Goal: Task Accomplishment & Management: Complete application form

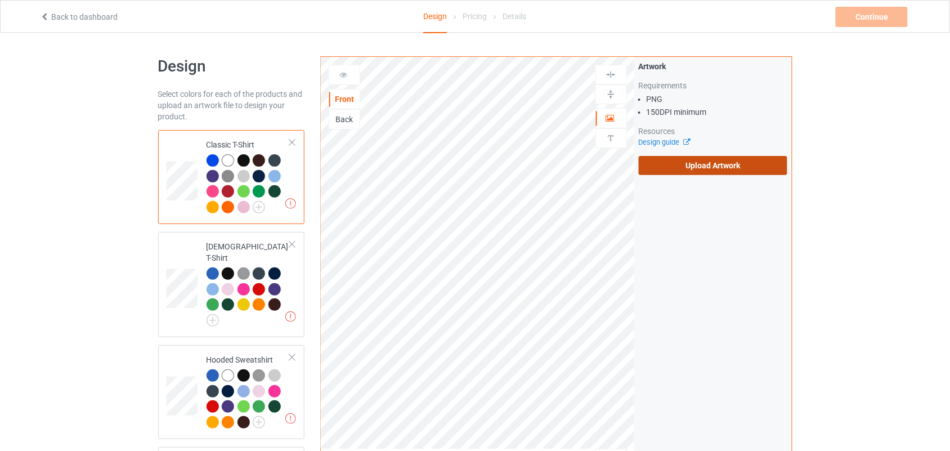
click at [689, 164] on label "Upload Artwork" at bounding box center [713, 165] width 149 height 19
click at [0, 0] on input "Upload Artwork" at bounding box center [0, 0] width 0 height 0
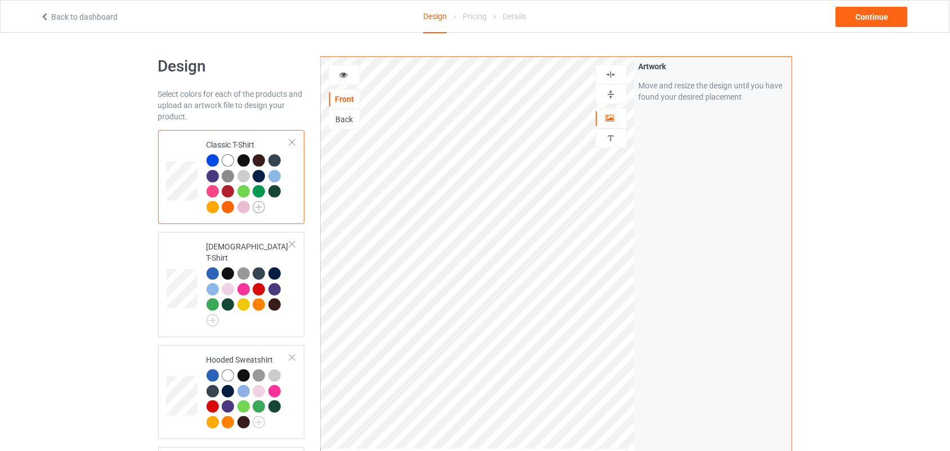
click at [255, 207] on img at bounding box center [259, 207] width 12 height 12
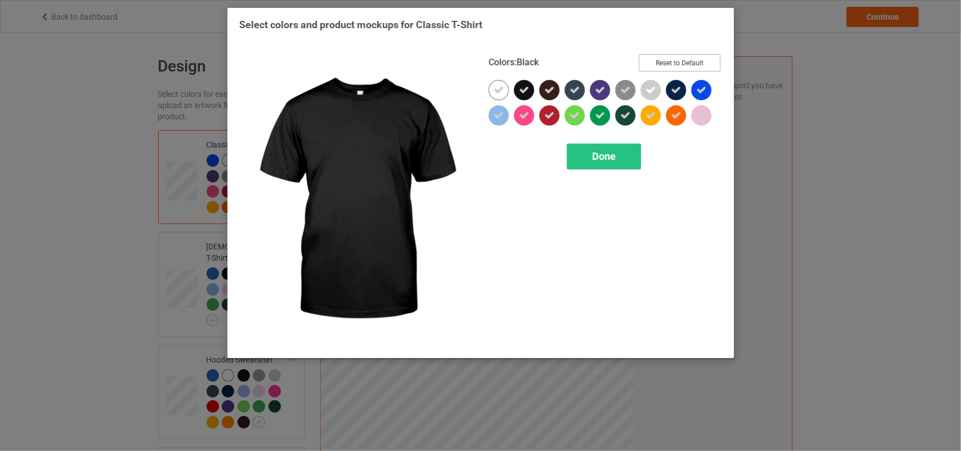
click at [673, 60] on button "Reset to Default" at bounding box center [680, 62] width 82 height 17
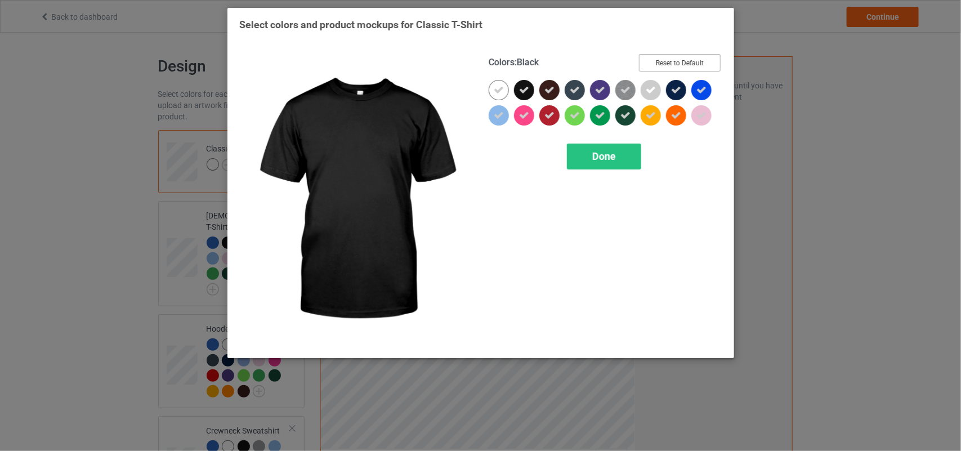
click at [673, 60] on button "Reset to Default" at bounding box center [680, 62] width 82 height 17
click at [673, 60] on button "Select all" at bounding box center [690, 62] width 61 height 17
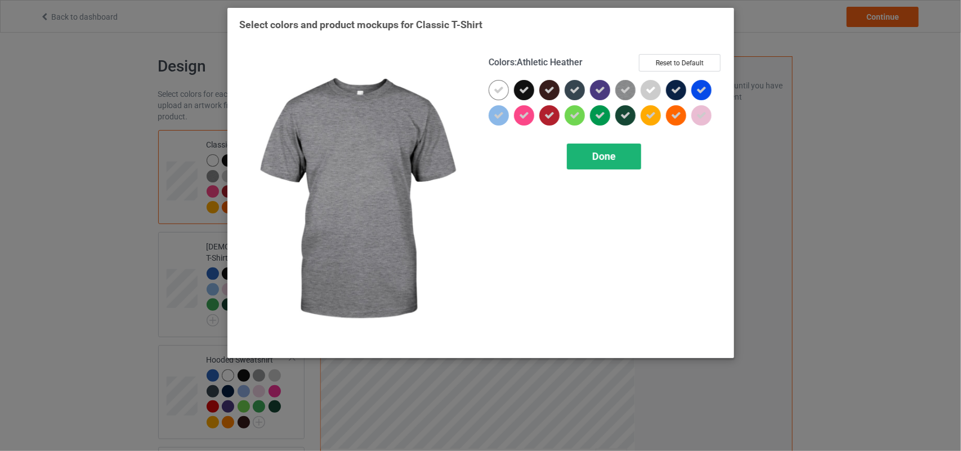
click at [611, 153] on span "Done" at bounding box center [604, 156] width 24 height 12
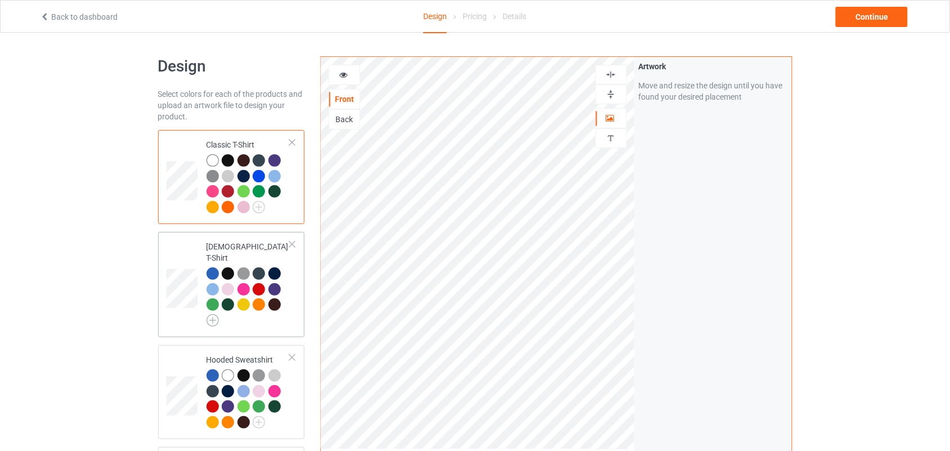
click at [207, 314] on img at bounding box center [213, 320] width 12 height 12
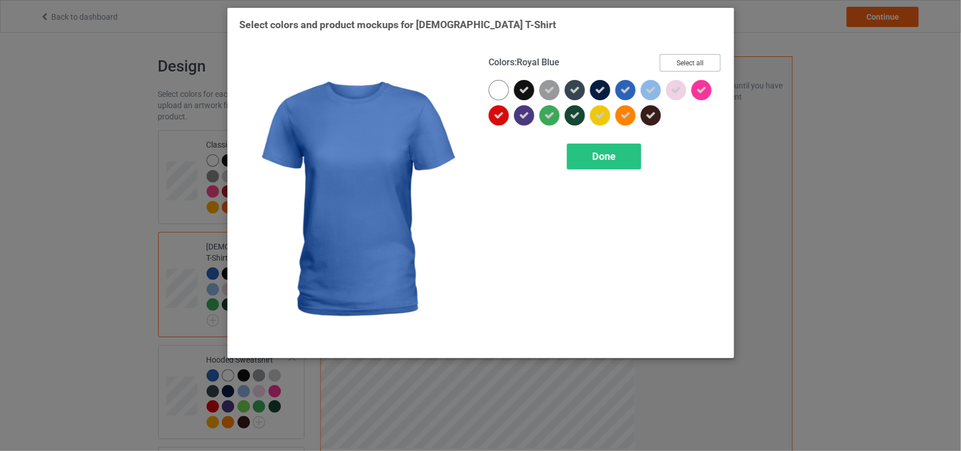
click at [711, 62] on button "Select all" at bounding box center [690, 62] width 61 height 17
click at [711, 62] on button "Reset to Default" at bounding box center [680, 62] width 82 height 17
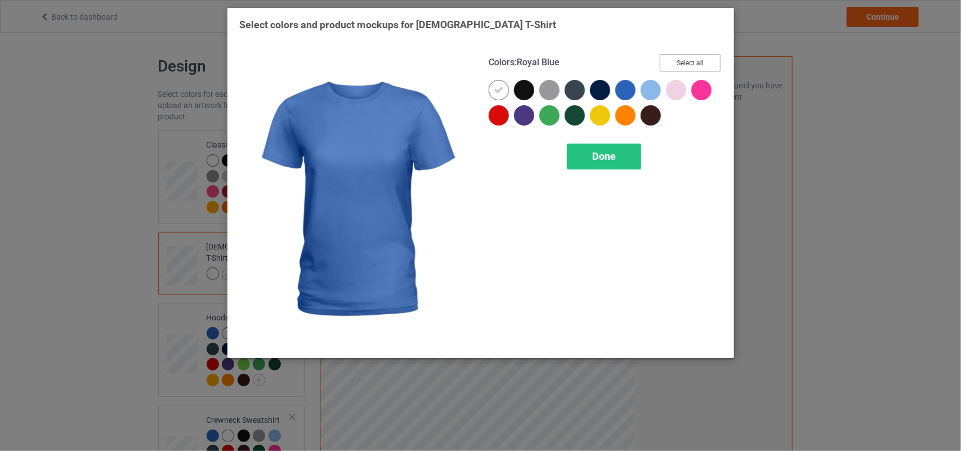
click at [711, 62] on button "Select all" at bounding box center [690, 62] width 61 height 17
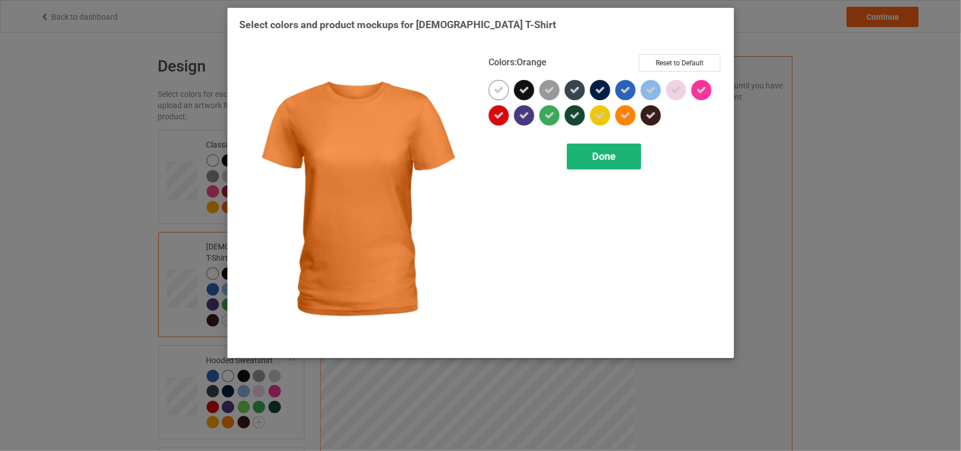
click at [613, 147] on div "Done" at bounding box center [604, 157] width 74 height 26
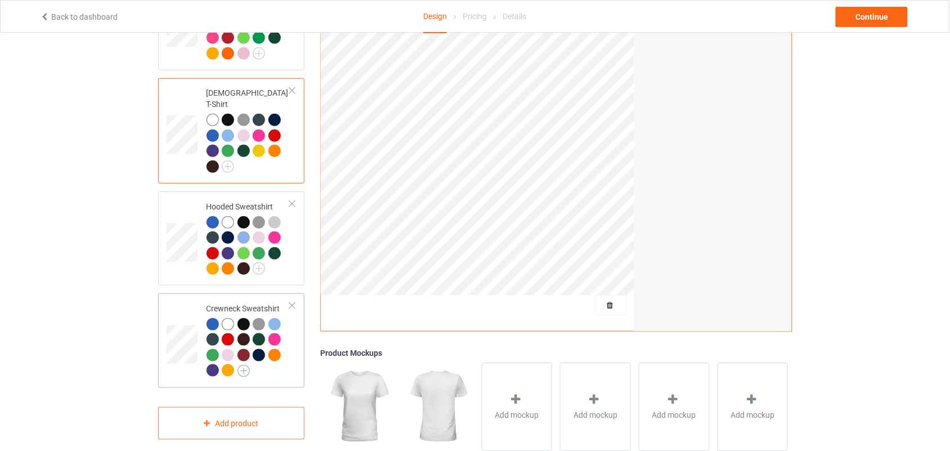
scroll to position [159, 0]
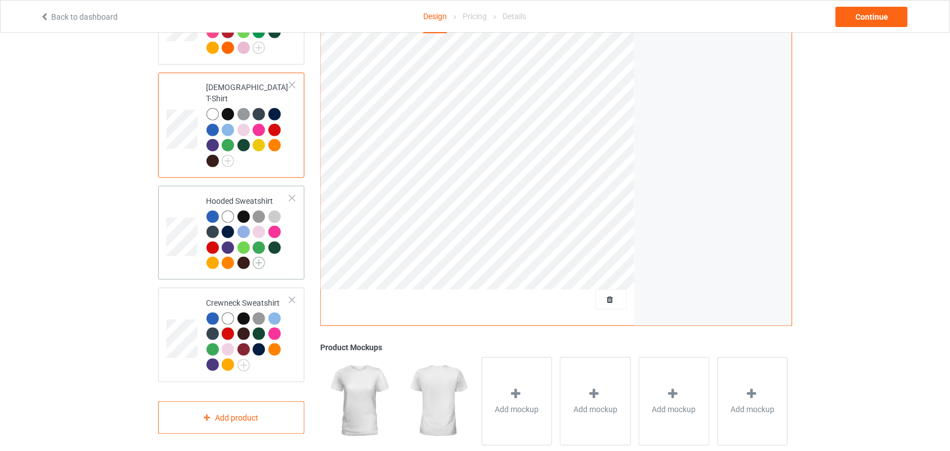
click at [259, 257] on img at bounding box center [259, 263] width 12 height 12
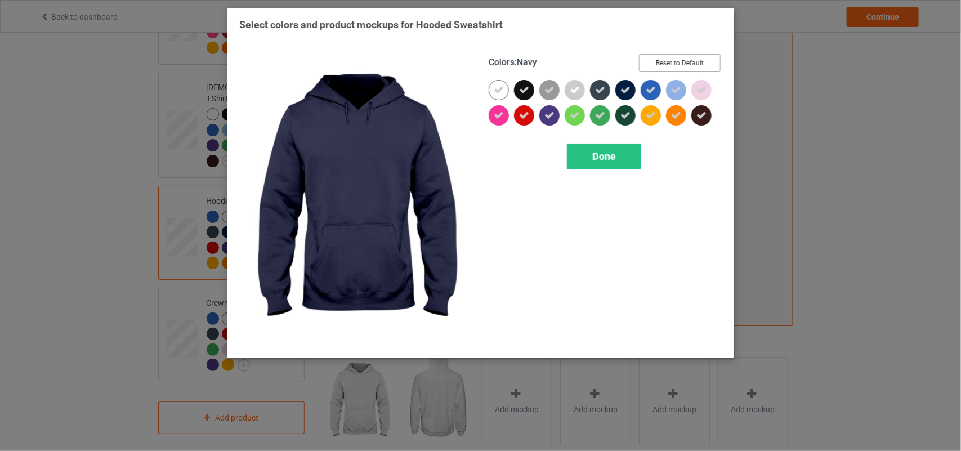
click at [688, 59] on button "Reset to Default" at bounding box center [680, 62] width 82 height 17
click at [688, 59] on button "Select all" at bounding box center [690, 62] width 61 height 17
click at [688, 59] on button "Reset to Default" at bounding box center [680, 62] width 82 height 17
click at [688, 59] on button "Select all" at bounding box center [690, 62] width 61 height 17
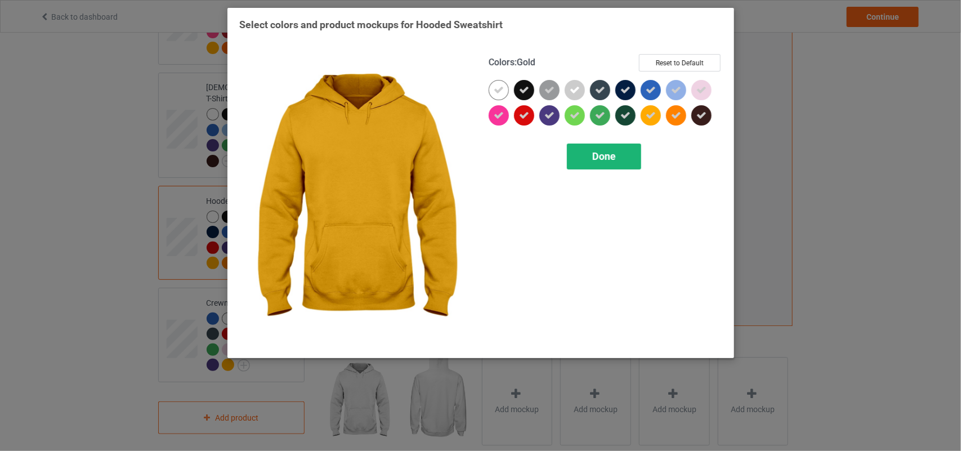
click at [612, 155] on span "Done" at bounding box center [604, 156] width 24 height 12
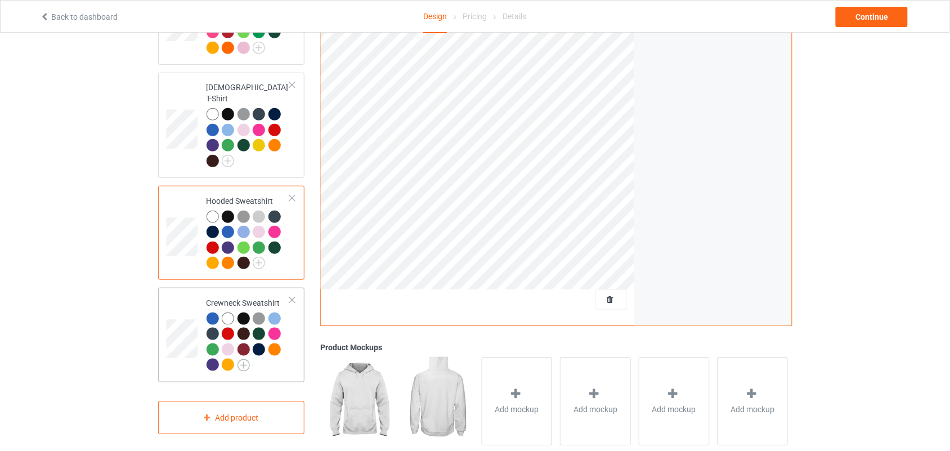
click at [239, 359] on img at bounding box center [244, 365] width 12 height 12
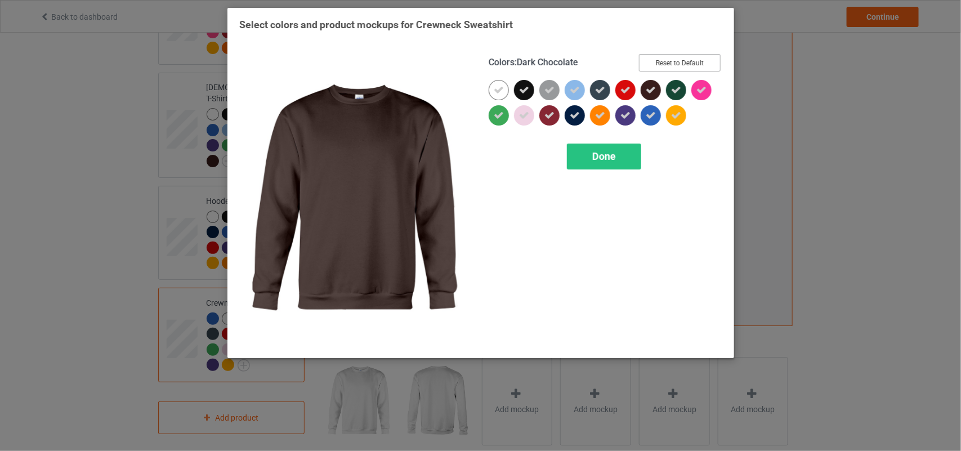
click at [682, 60] on button "Reset to Default" at bounding box center [680, 62] width 82 height 17
click at [682, 60] on button "Select all" at bounding box center [690, 62] width 61 height 17
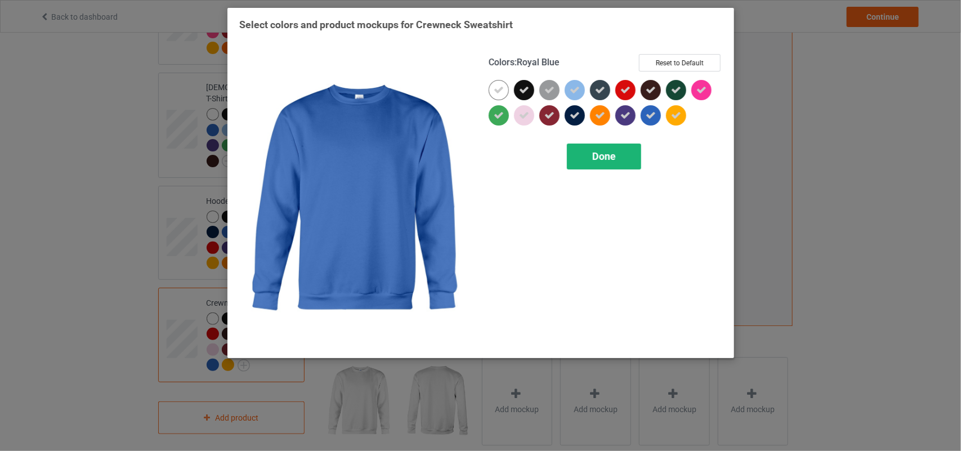
click at [625, 164] on div "Done" at bounding box center [604, 157] width 74 height 26
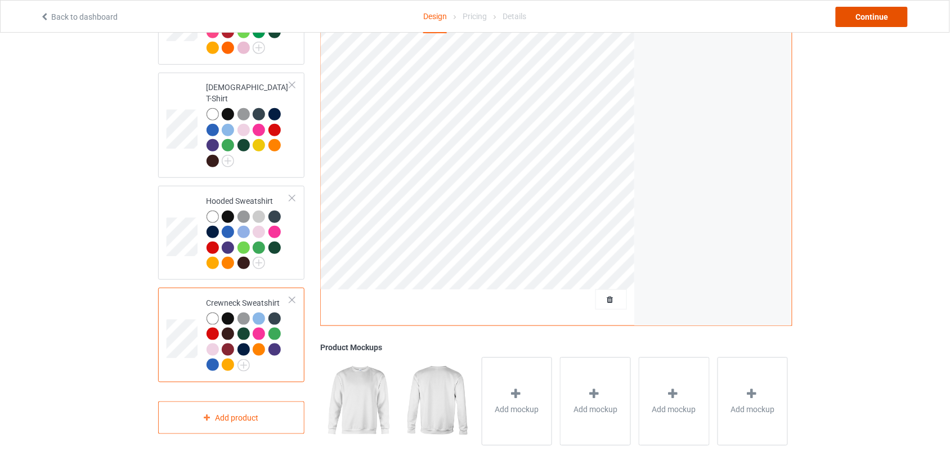
click at [862, 20] on div "Continue" at bounding box center [872, 17] width 72 height 20
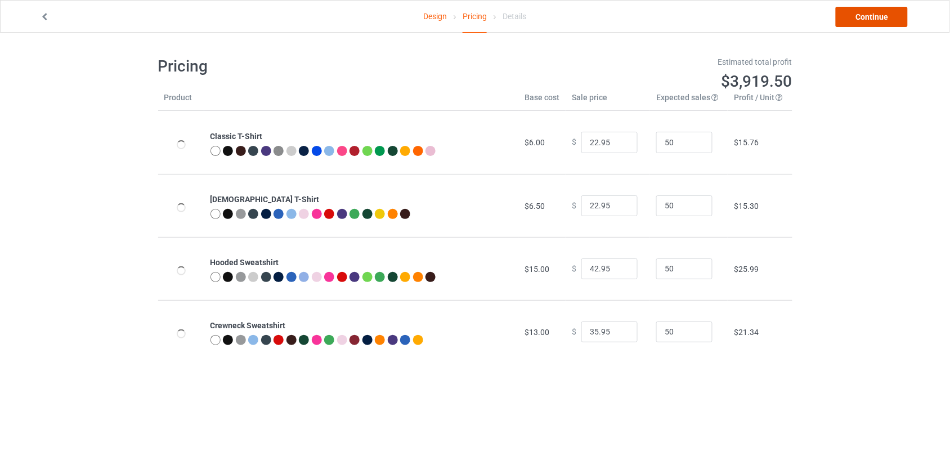
click at [851, 20] on link "Continue" at bounding box center [872, 17] width 72 height 20
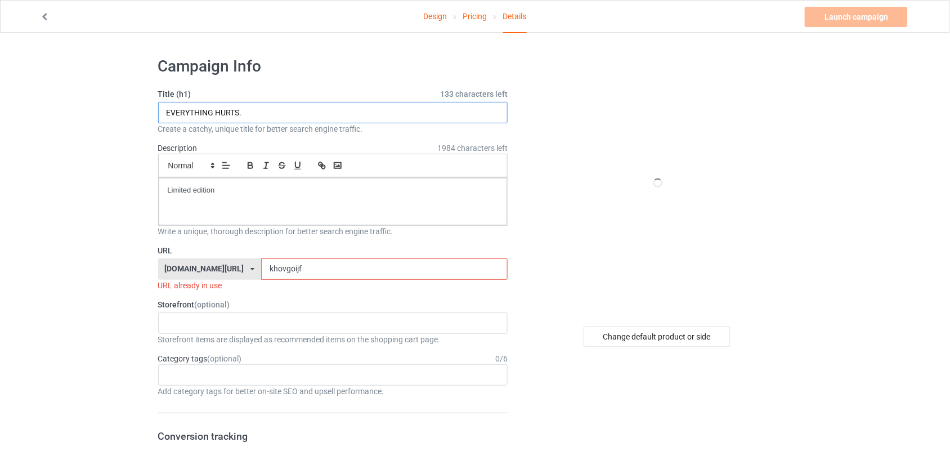
drag, startPoint x: 282, startPoint y: 119, endPoint x: 165, endPoint y: 116, distance: 117.1
click at [165, 116] on input "EVERYTHING HURTS." at bounding box center [333, 112] width 350 height 21
type input "L"
type input "Limited Edition"
click at [267, 270] on input "khovgoijf" at bounding box center [384, 268] width 247 height 21
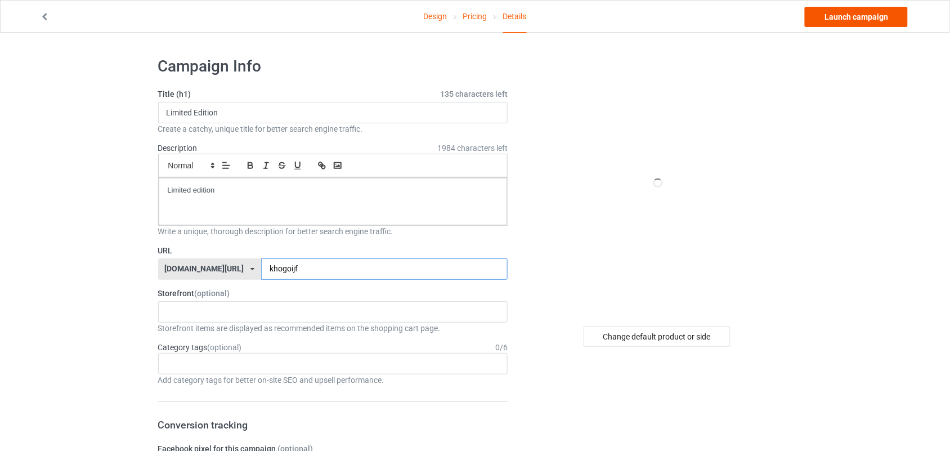
type input "khogoijf"
click at [866, 19] on link "Launch campaign" at bounding box center [856, 17] width 103 height 20
